Goal: Transaction & Acquisition: Purchase product/service

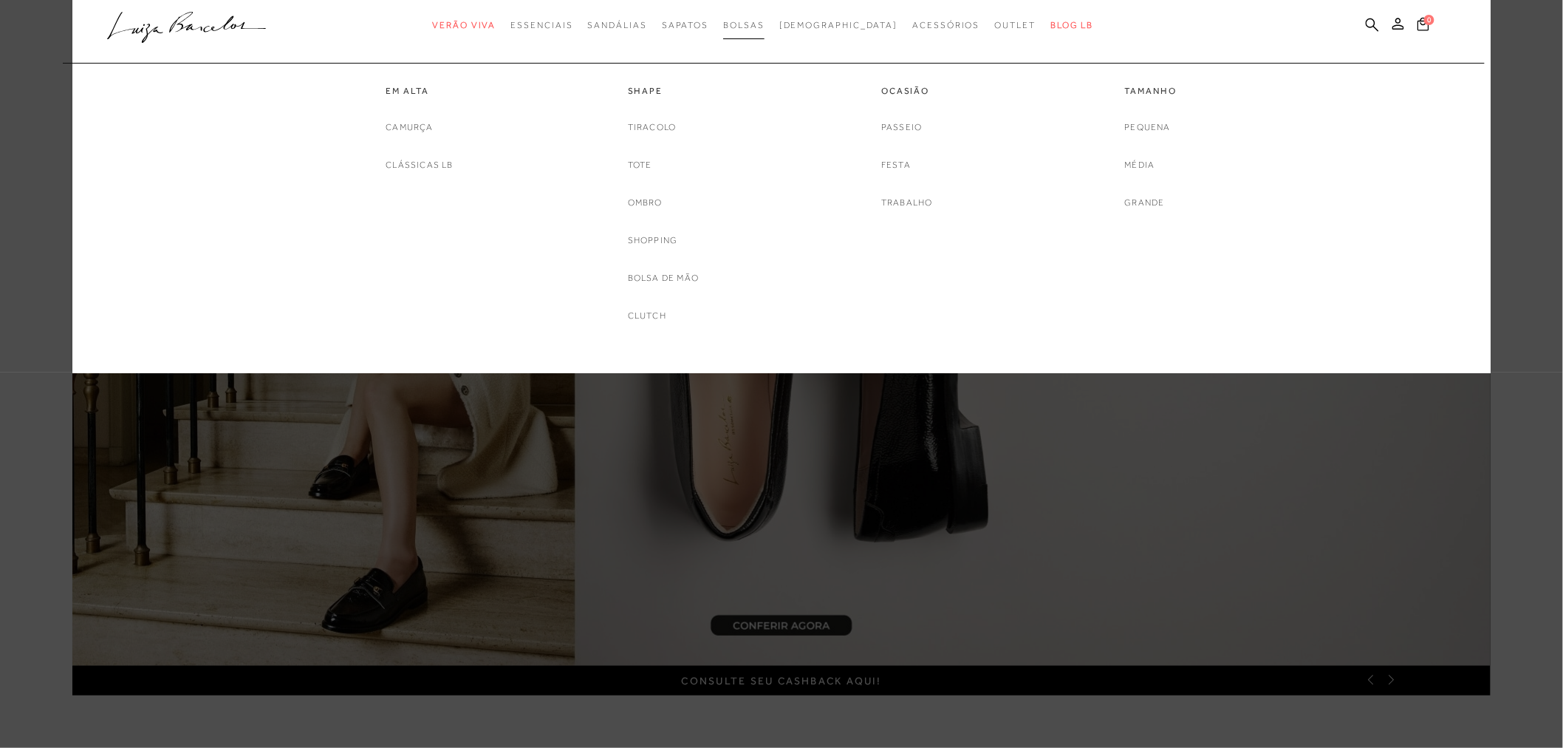
click at [763, 18] on link "Bolsas" at bounding box center [743, 25] width 41 height 27
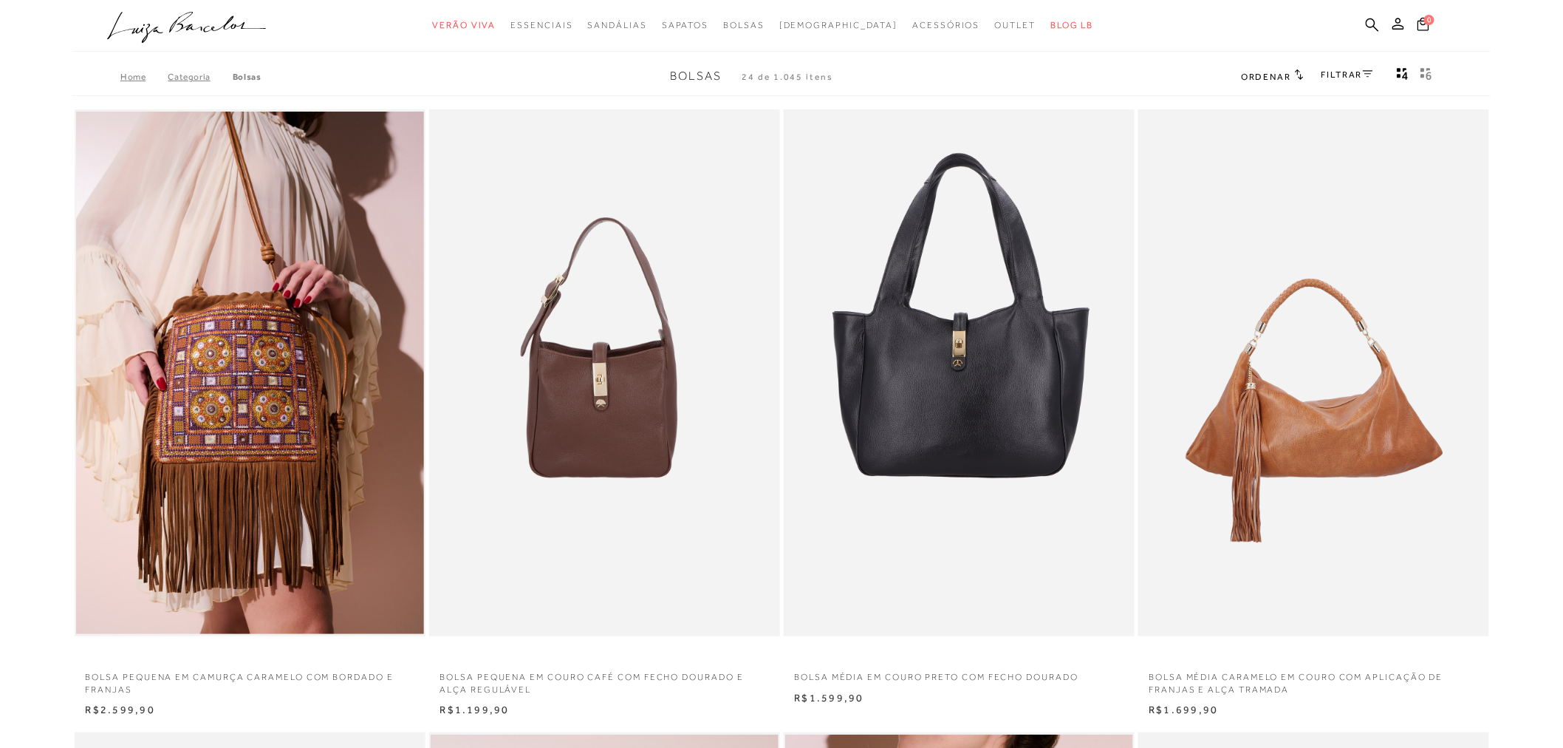
click at [1167, 333] on img at bounding box center [1314, 372] width 349 height 527
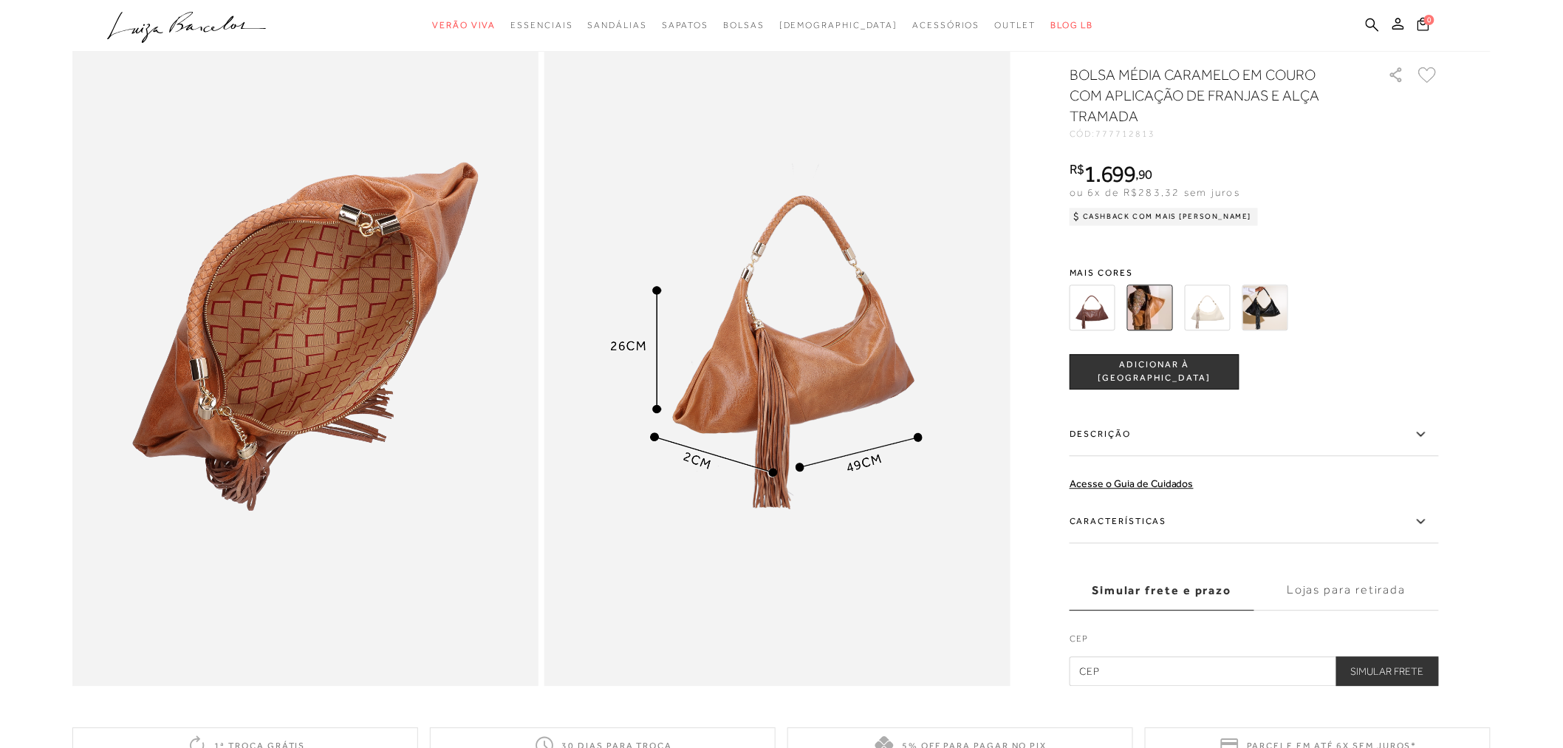
scroll to position [1313, 0]
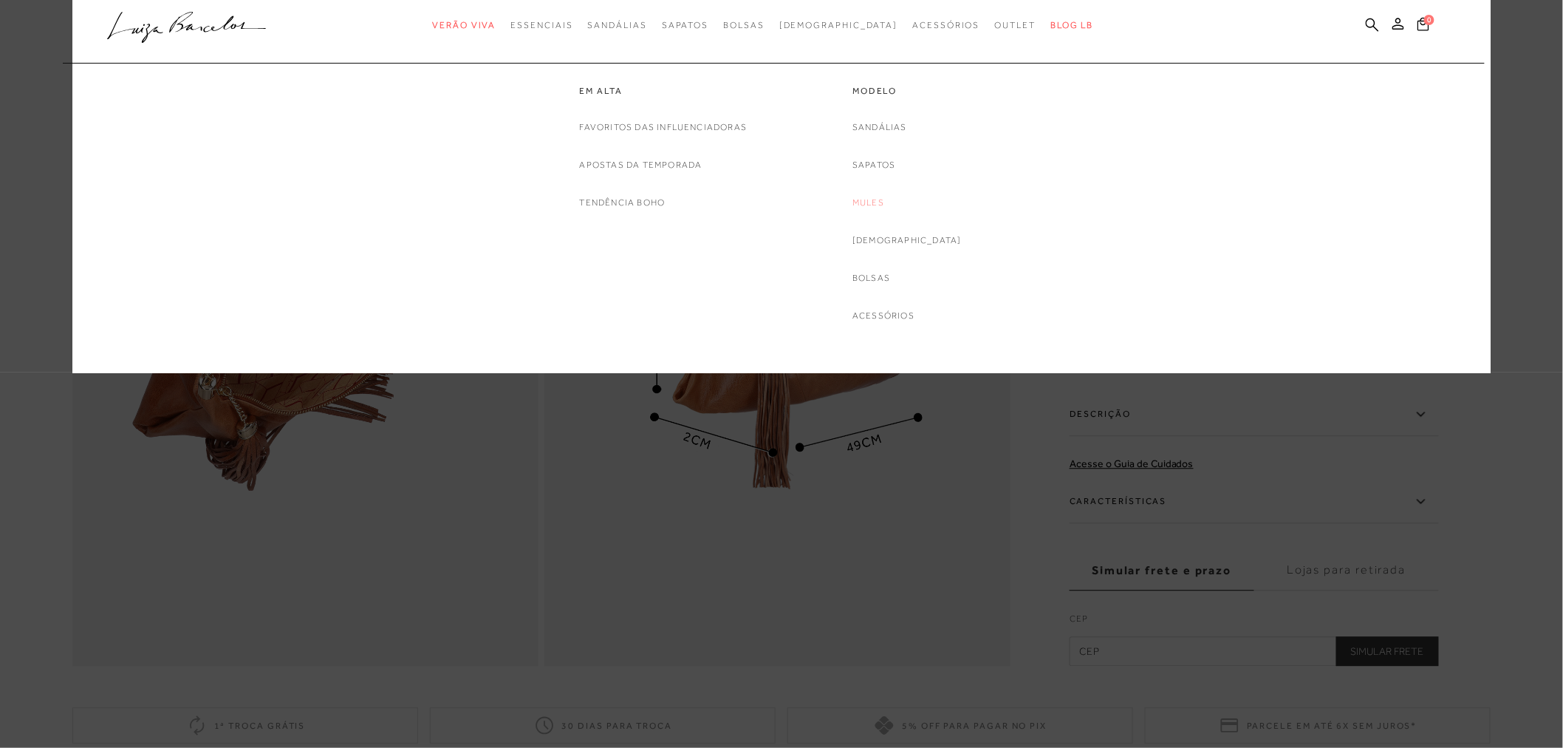
click at [884, 205] on link "Mules" at bounding box center [868, 203] width 32 height 16
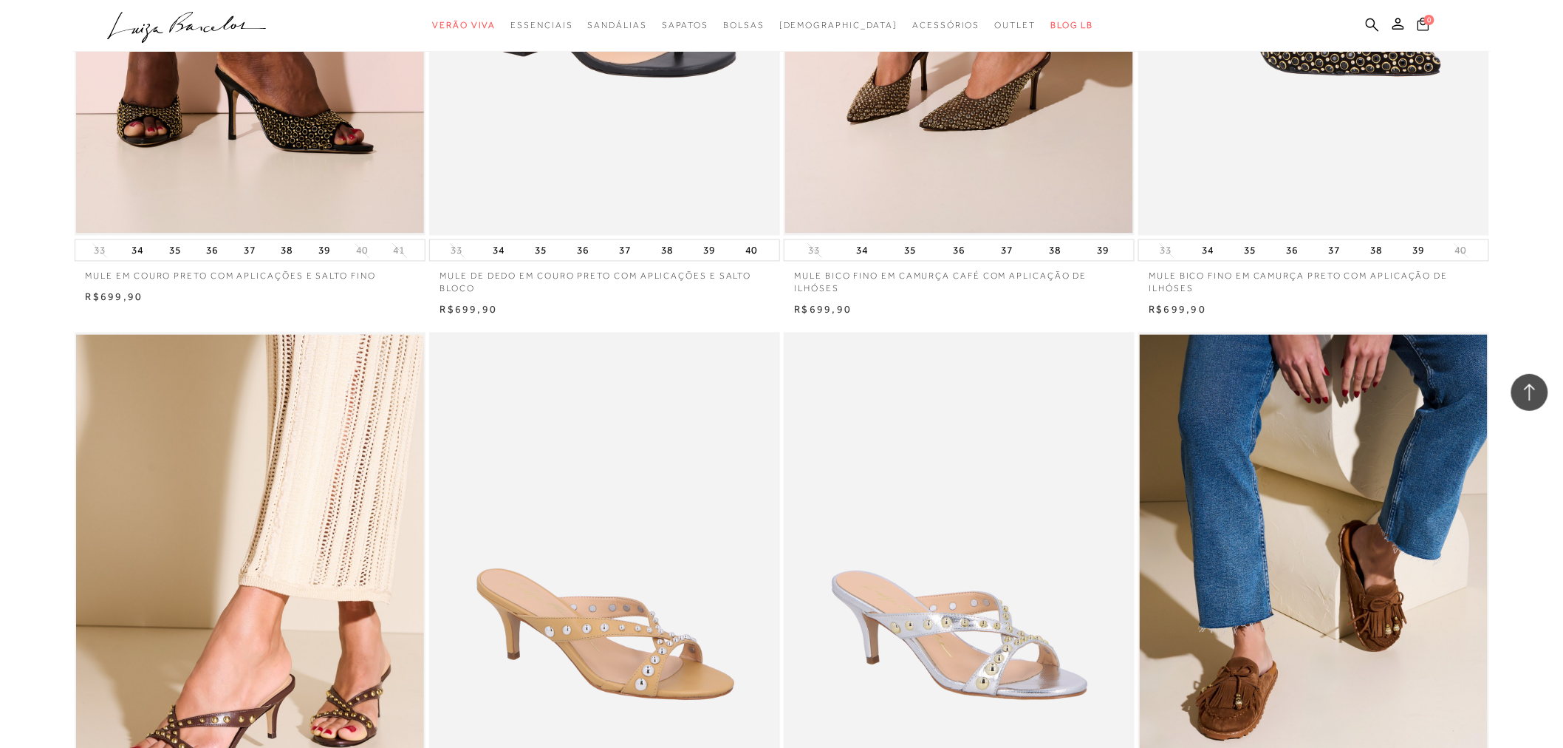
scroll to position [1231, 0]
